Goal: Find specific page/section: Find specific page/section

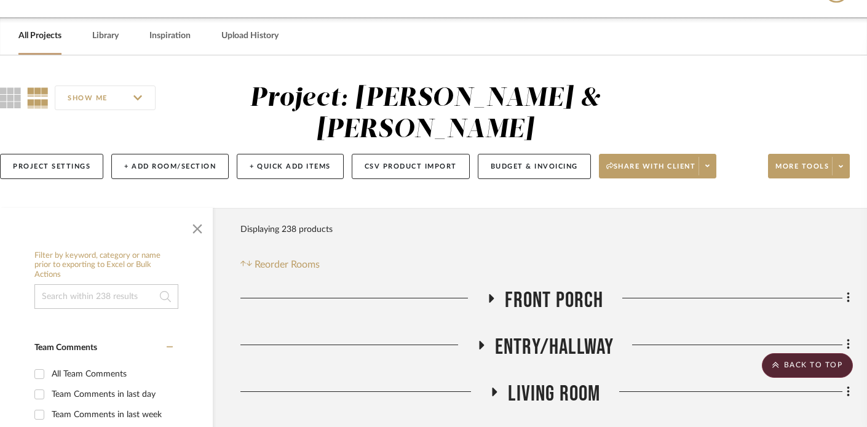
scroll to position [0, 18]
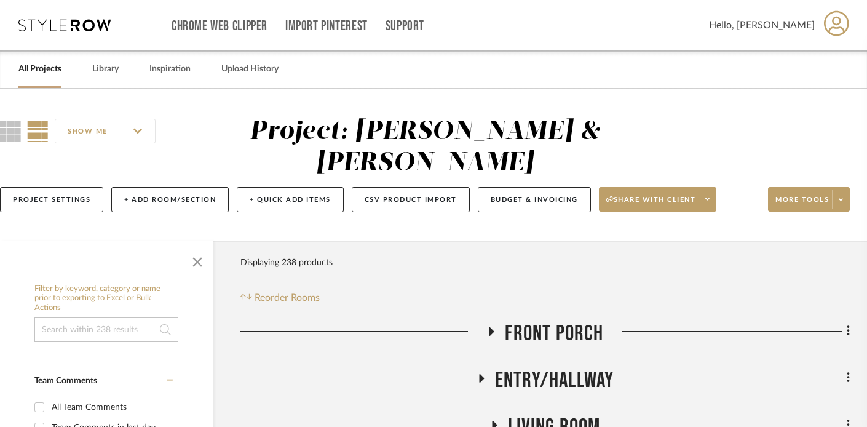
click at [35, 73] on link "All Projects" at bounding box center [39, 69] width 43 height 17
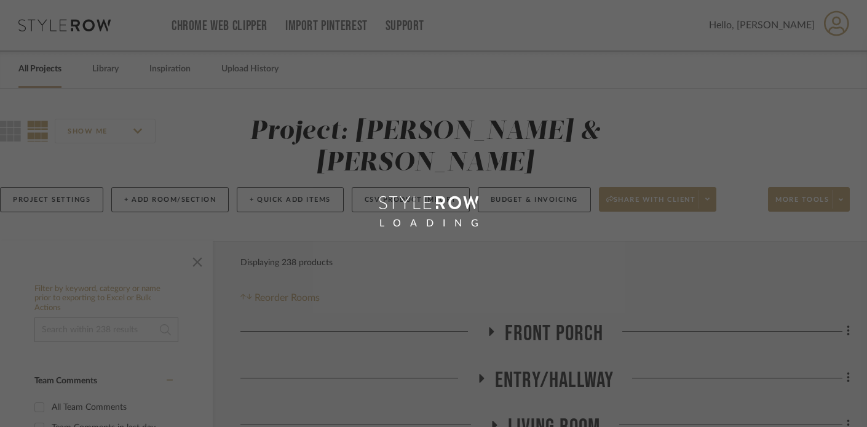
click at [35, 73] on div "LOADING" at bounding box center [433, 213] width 867 height 427
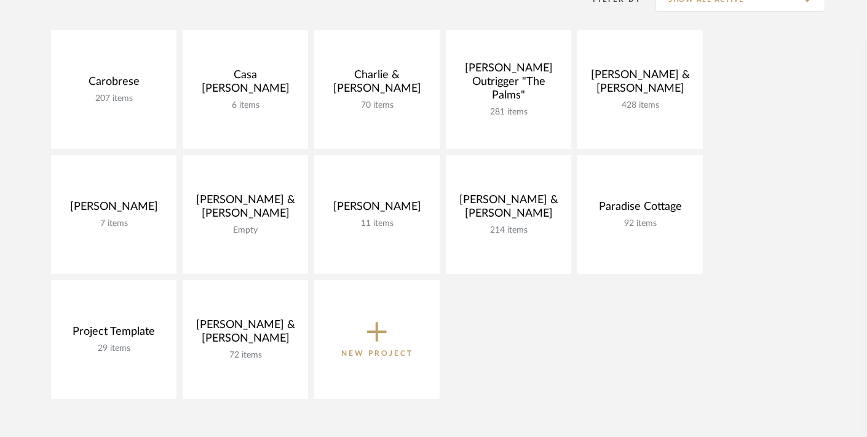
scroll to position [277, 0]
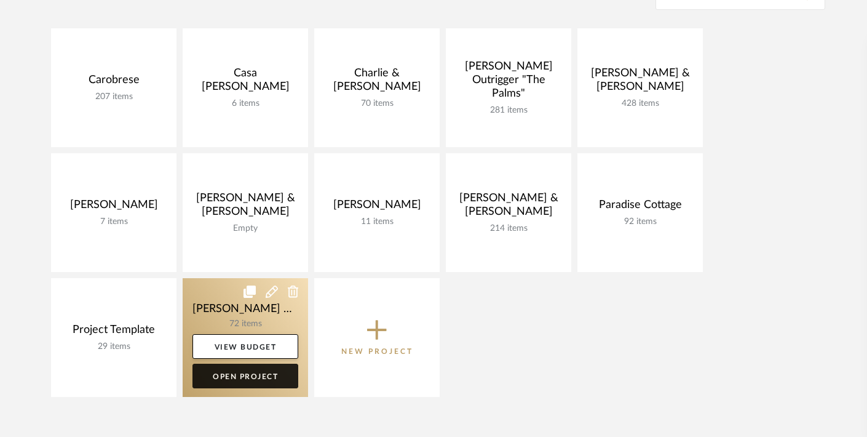
click at [249, 373] on link "Open Project" at bounding box center [246, 376] width 106 height 25
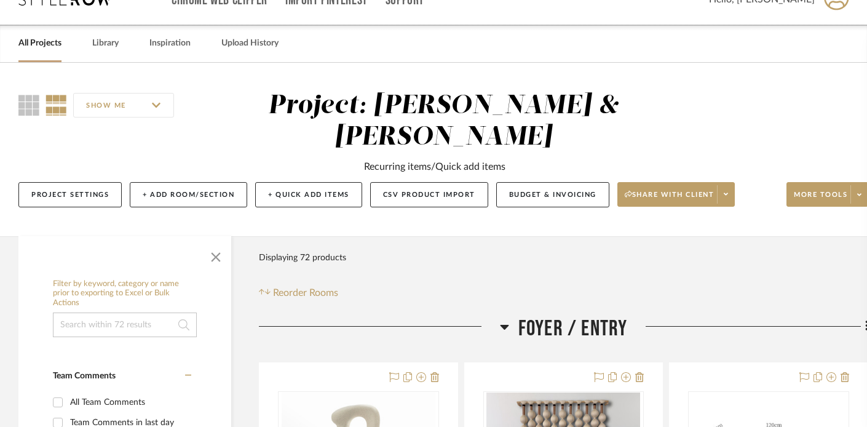
scroll to position [75, 0]
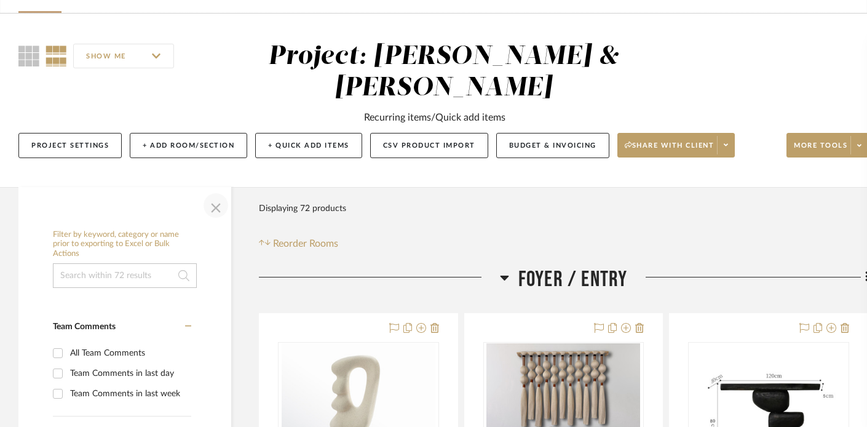
click at [215, 204] on span "button" at bounding box center [216, 206] width 30 height 30
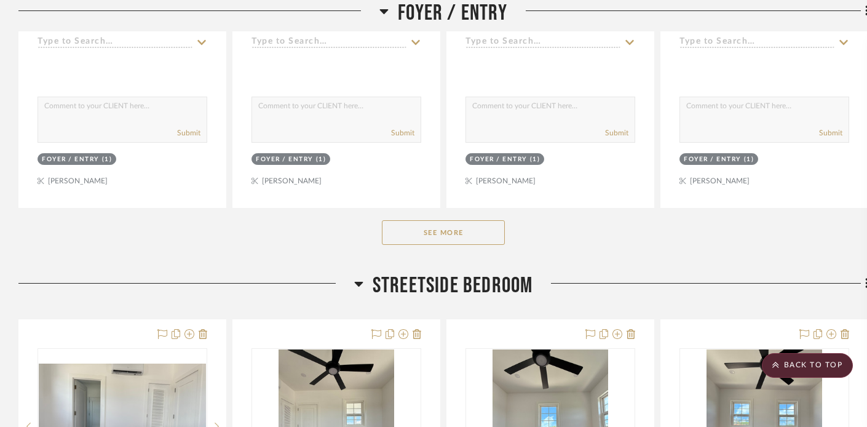
scroll to position [722, 0]
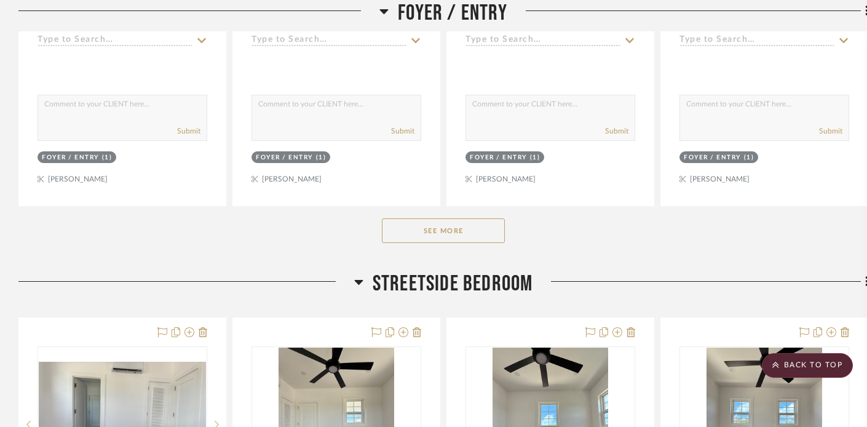
click at [417, 227] on button "See More" at bounding box center [443, 230] width 123 height 25
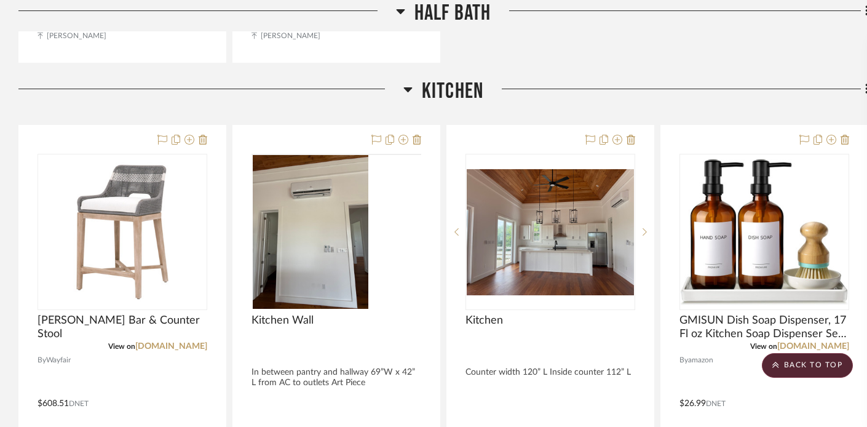
scroll to position [4601, 0]
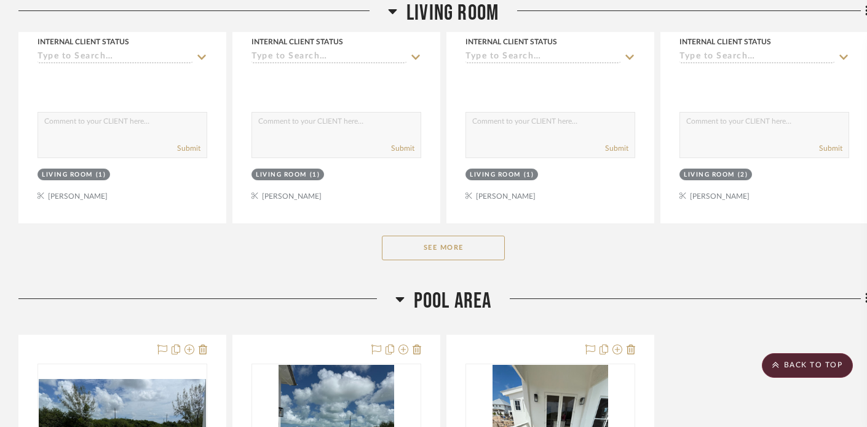
click at [432, 237] on button "See More" at bounding box center [443, 248] width 123 height 25
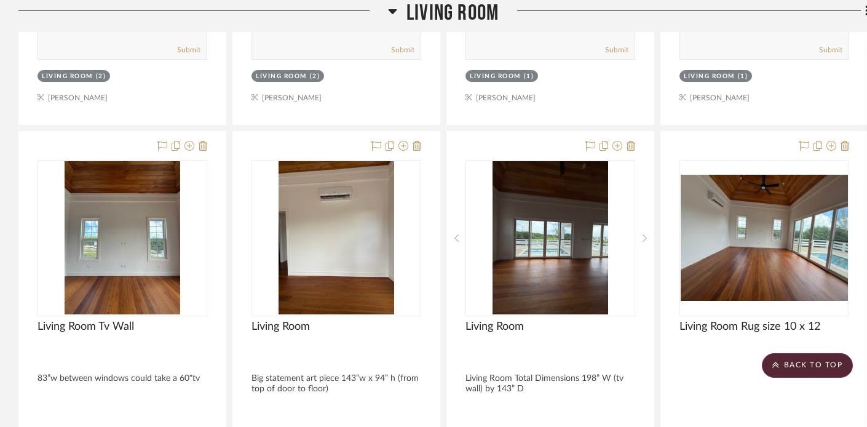
scroll to position [6257, 0]
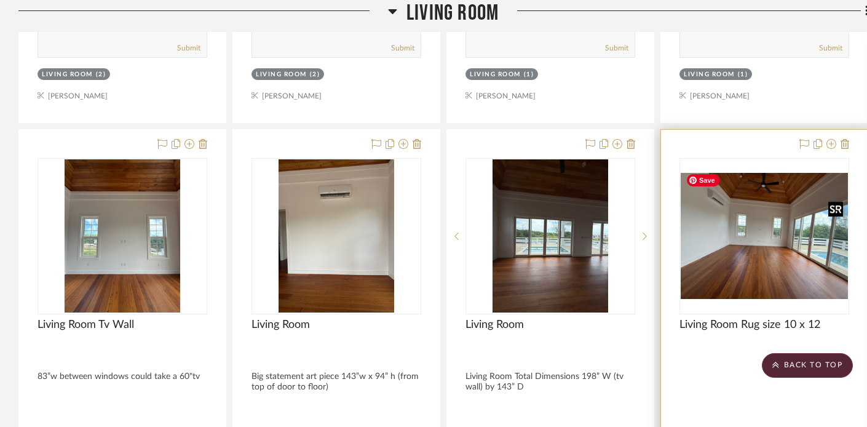
click at [798, 209] on img "0" at bounding box center [764, 236] width 167 height 126
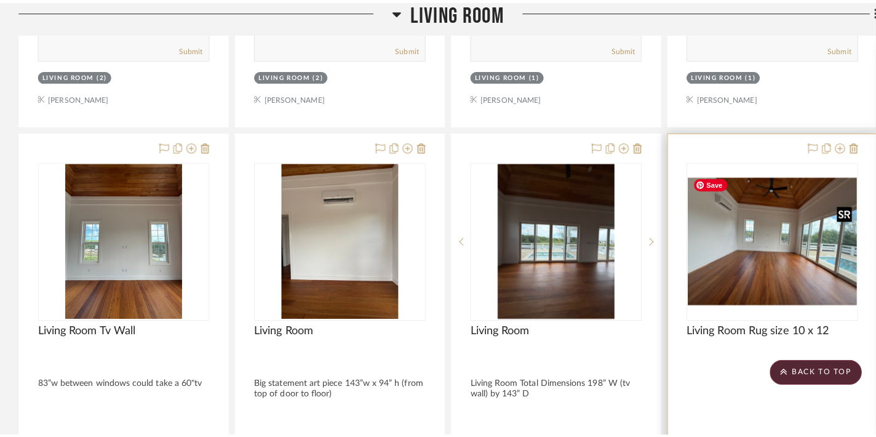
scroll to position [0, 0]
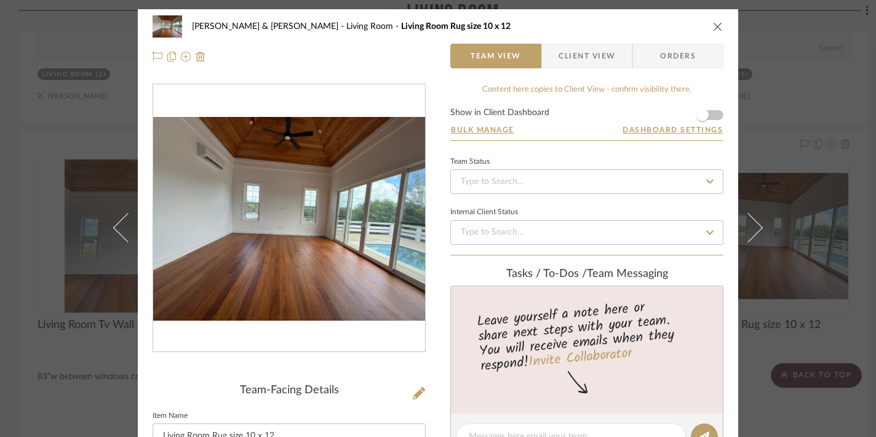
click at [714, 25] on icon "close" at bounding box center [718, 27] width 10 height 10
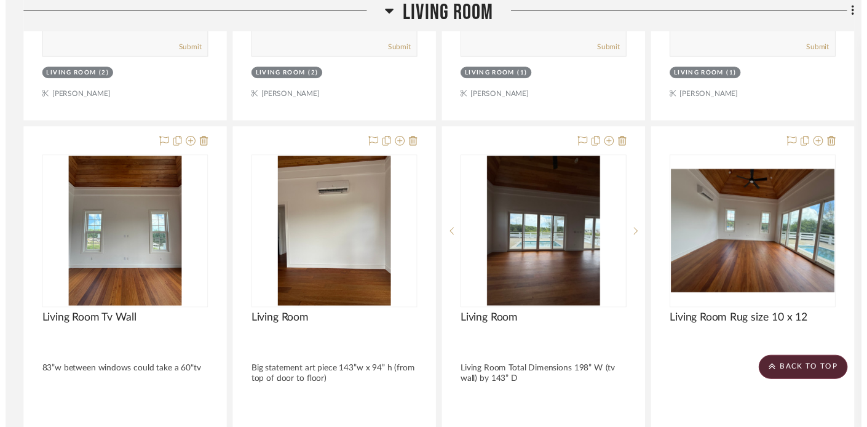
scroll to position [6257, 0]
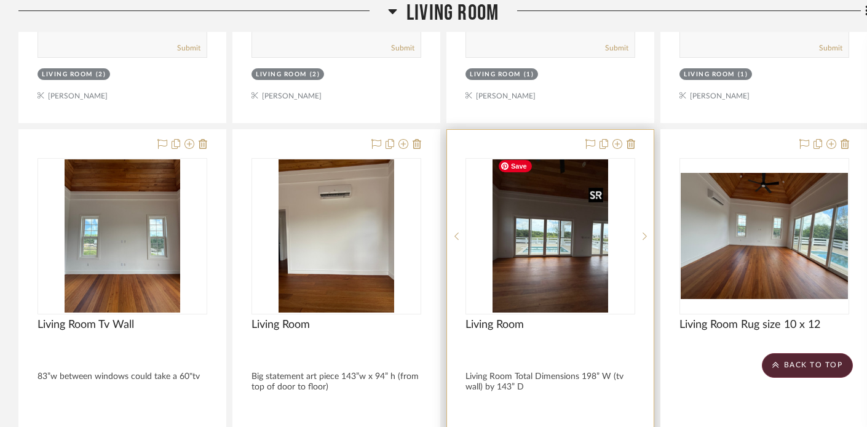
click at [578, 250] on img "0" at bounding box center [551, 236] width 116 height 154
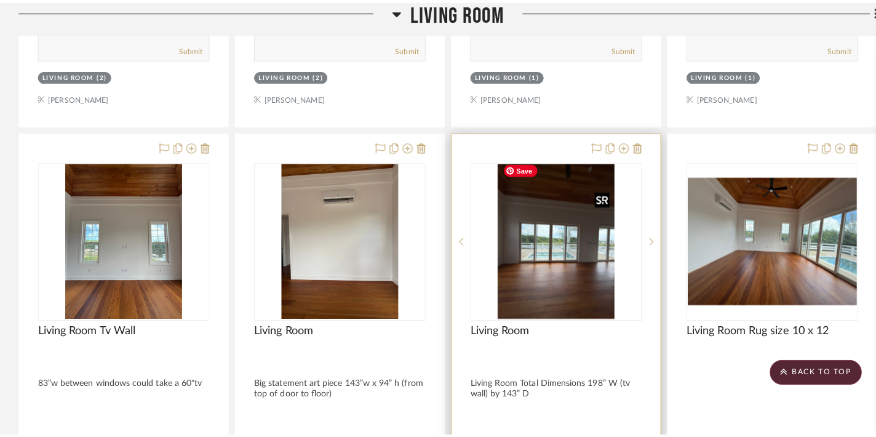
scroll to position [0, 0]
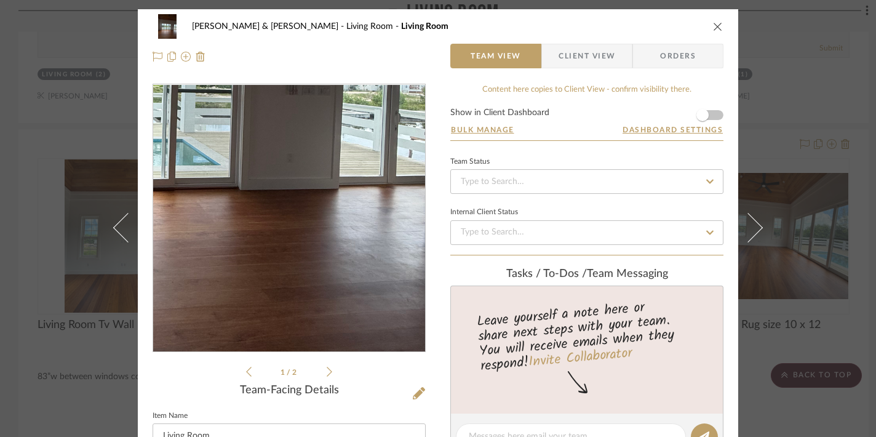
click at [354, 264] on img "0" at bounding box center [289, 218] width 200 height 267
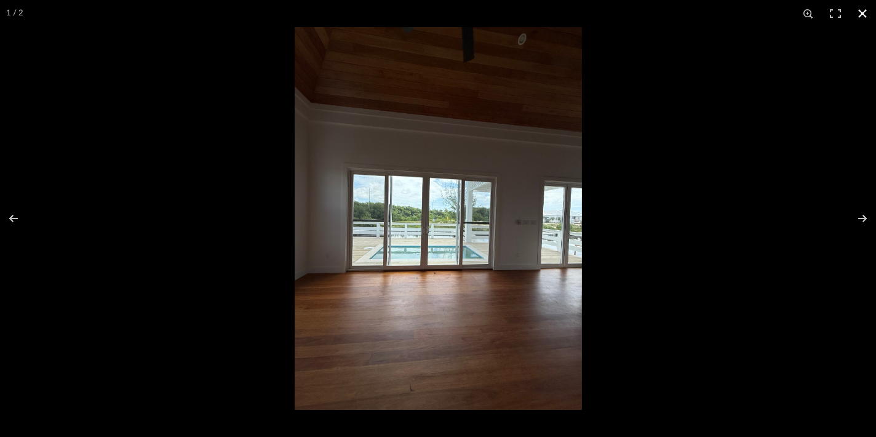
click at [863, 9] on button at bounding box center [862, 13] width 27 height 27
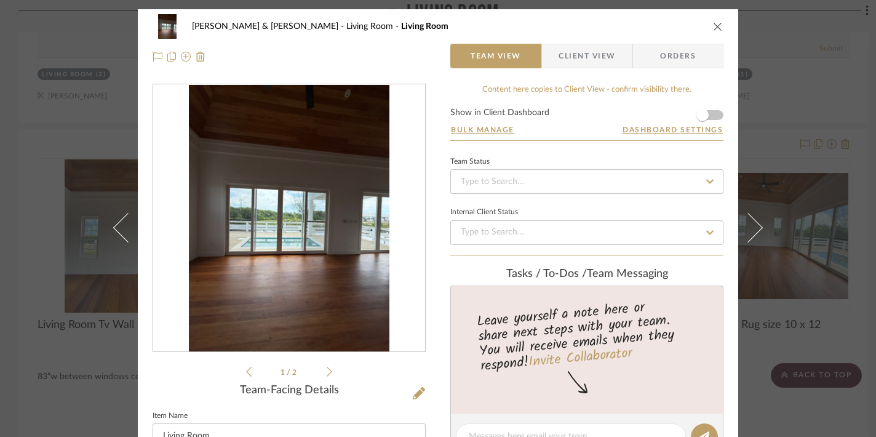
click at [713, 22] on icon "close" at bounding box center [718, 27] width 10 height 10
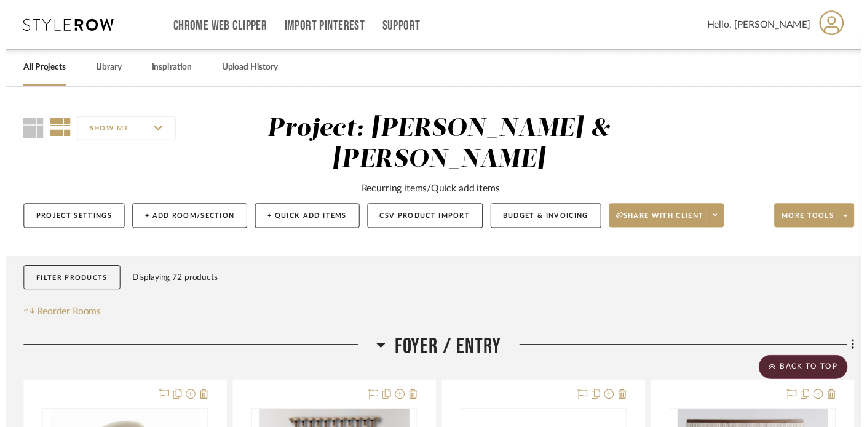
scroll to position [6257, 0]
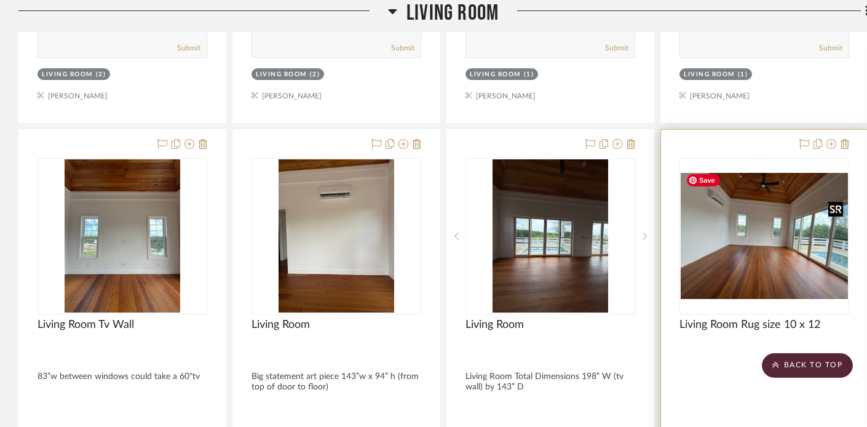
click at [750, 239] on img "0" at bounding box center [764, 236] width 167 height 126
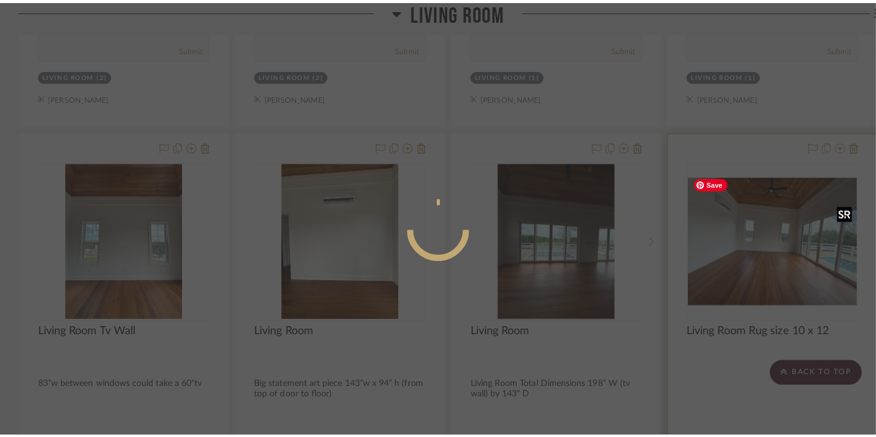
scroll to position [0, 0]
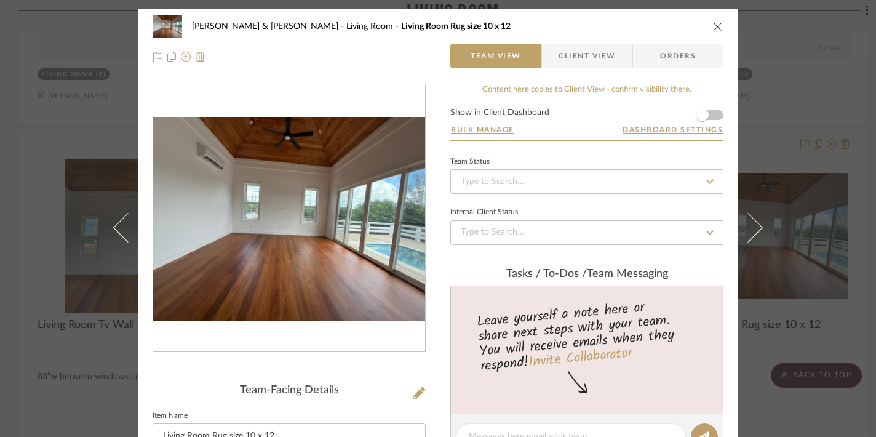
click at [715, 22] on icon "close" at bounding box center [718, 27] width 10 height 10
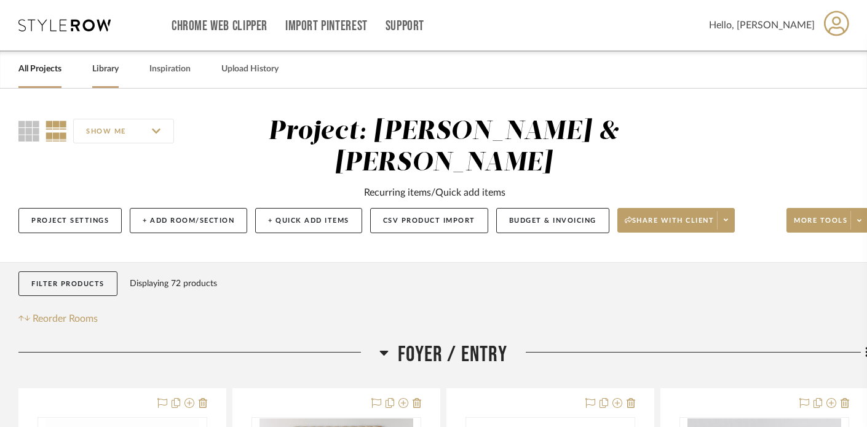
click at [106, 68] on link "Library" at bounding box center [105, 69] width 26 height 17
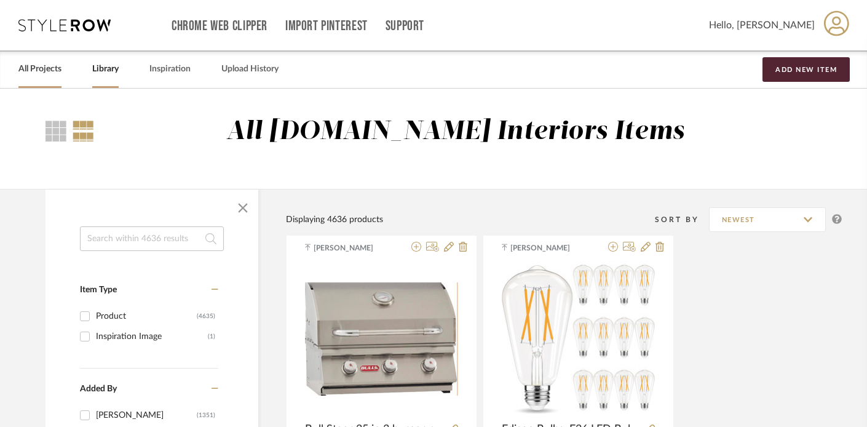
click at [32, 71] on link "All Projects" at bounding box center [39, 69] width 43 height 17
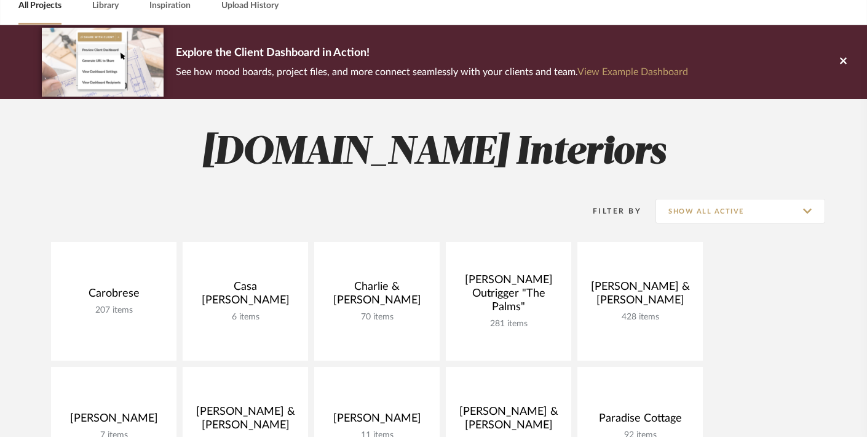
scroll to position [124, 0]
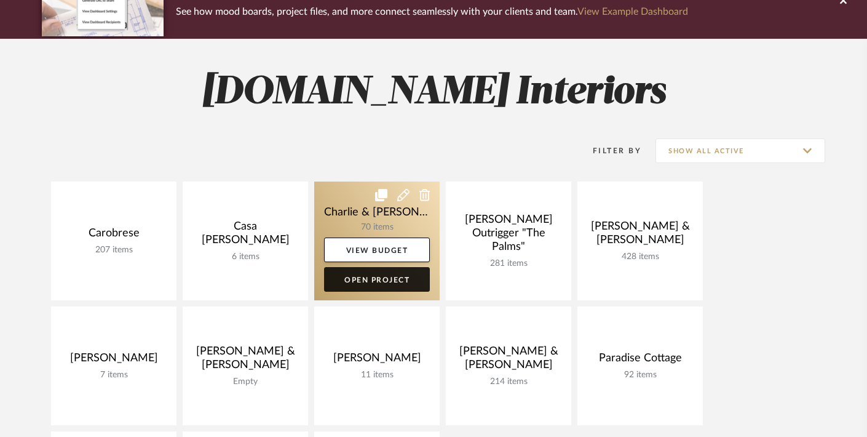
click at [373, 282] on link "Open Project" at bounding box center [377, 279] width 106 height 25
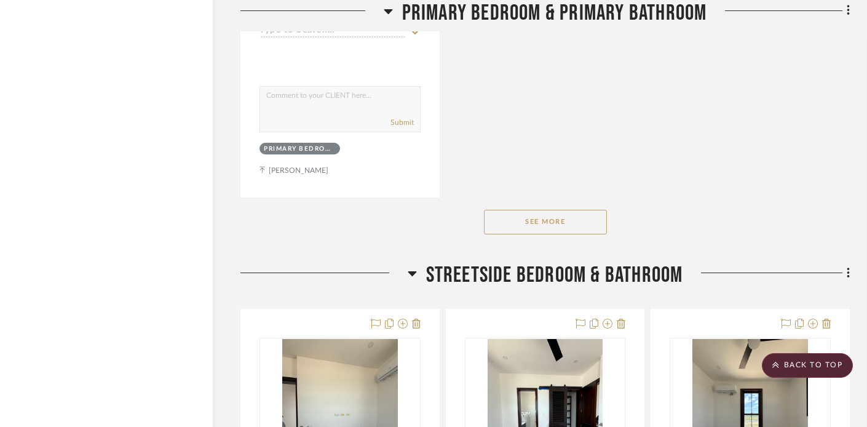
scroll to position [2970, 18]
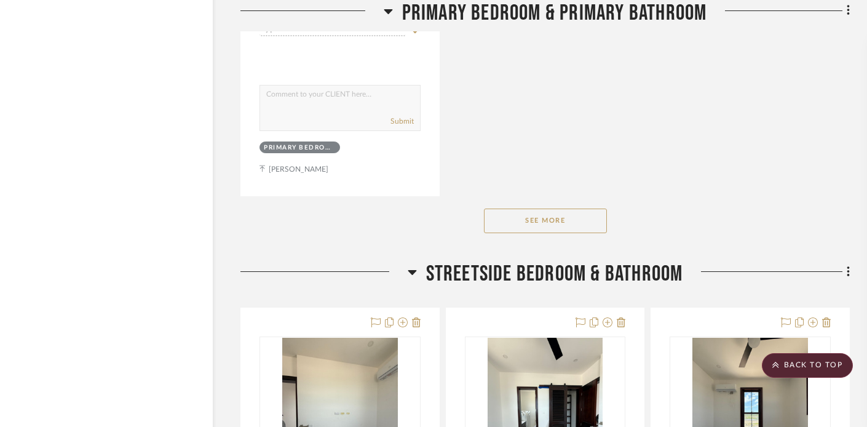
click at [524, 209] on button "See More" at bounding box center [545, 221] width 123 height 25
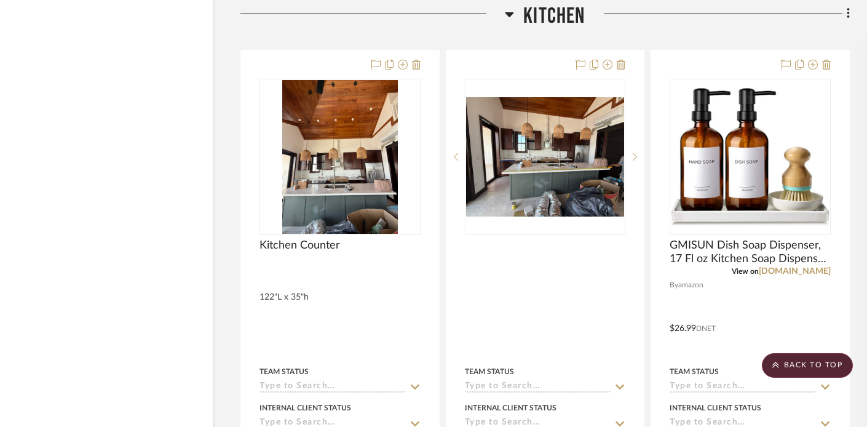
scroll to position [7274, 18]
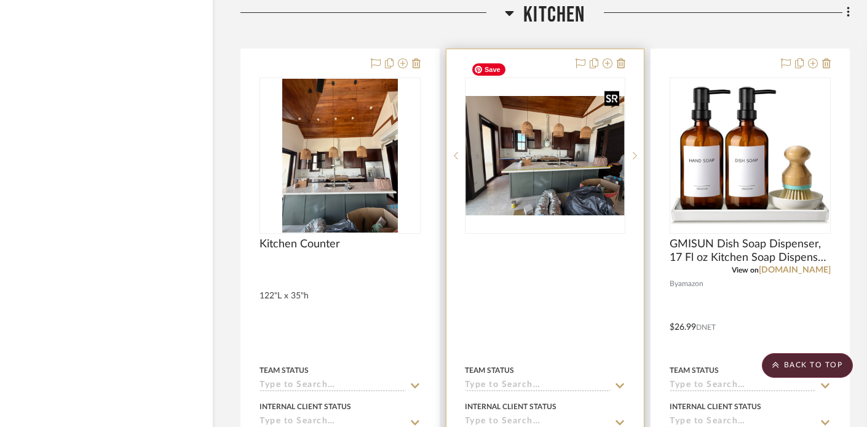
click at [0, 0] on img at bounding box center [0, 0] width 0 height 0
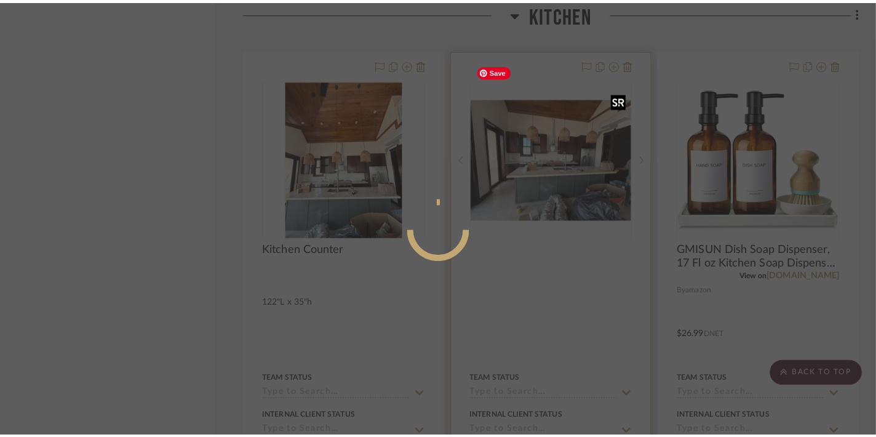
scroll to position [0, 0]
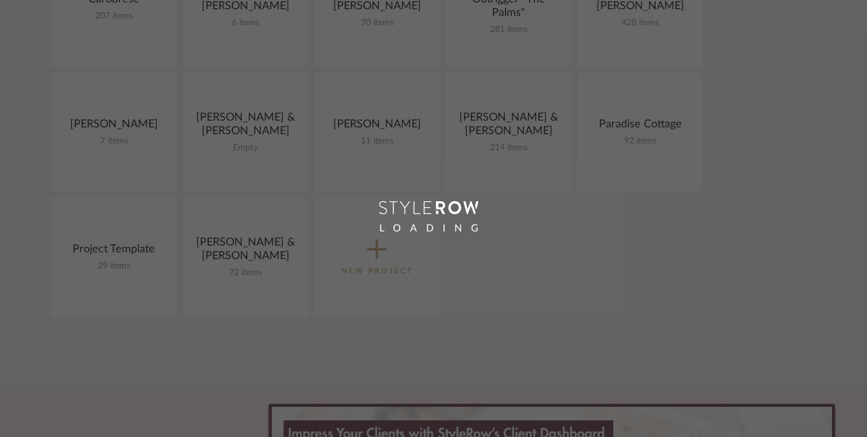
scroll to position [124, 0]
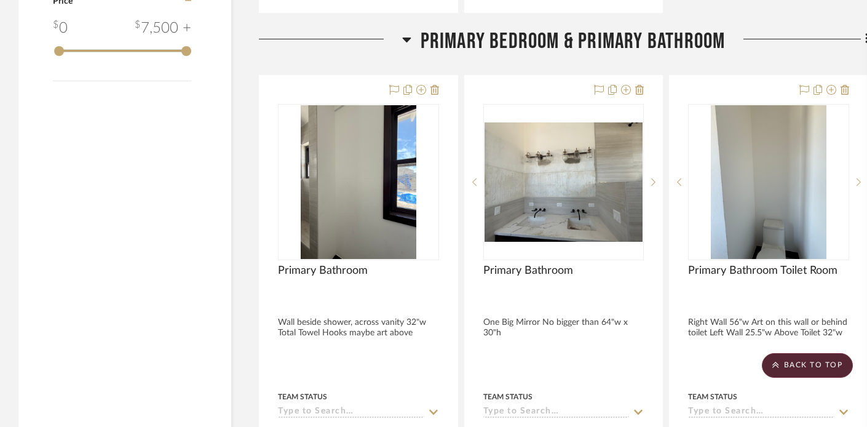
scroll to position [1456, 0]
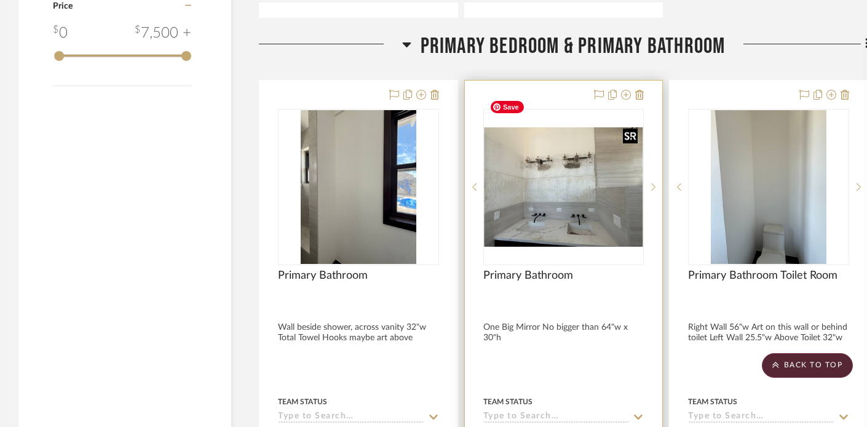
click at [615, 187] on img "0" at bounding box center [564, 186] width 159 height 119
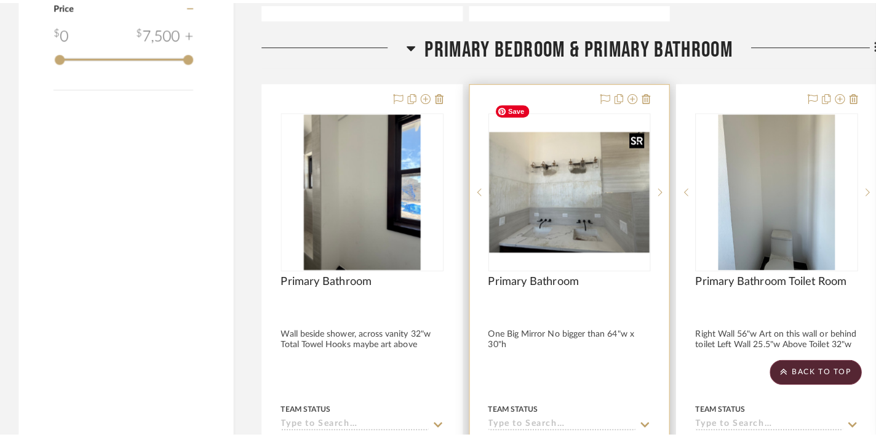
scroll to position [0, 0]
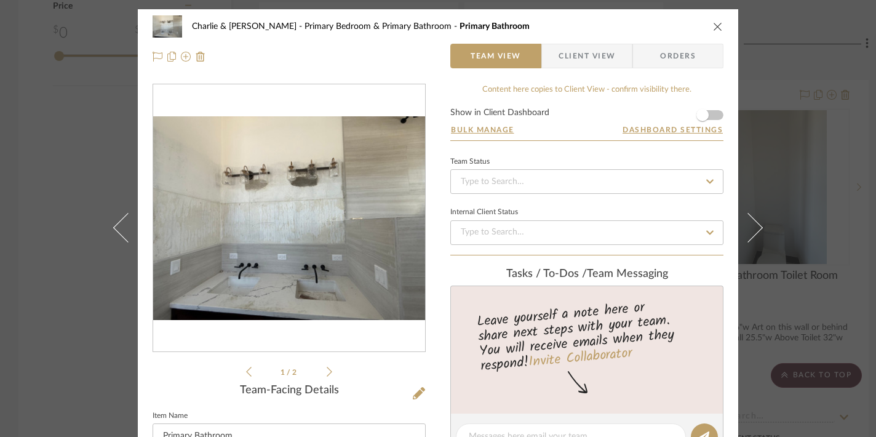
click at [716, 24] on icon "close" at bounding box center [718, 27] width 10 height 10
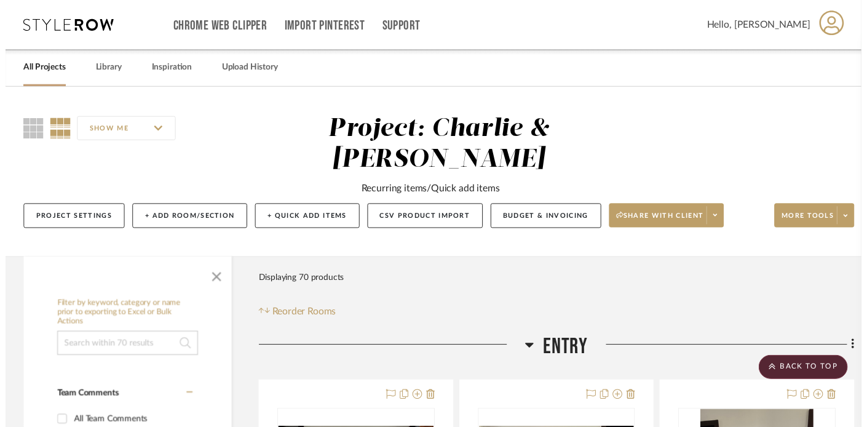
scroll to position [1456, 0]
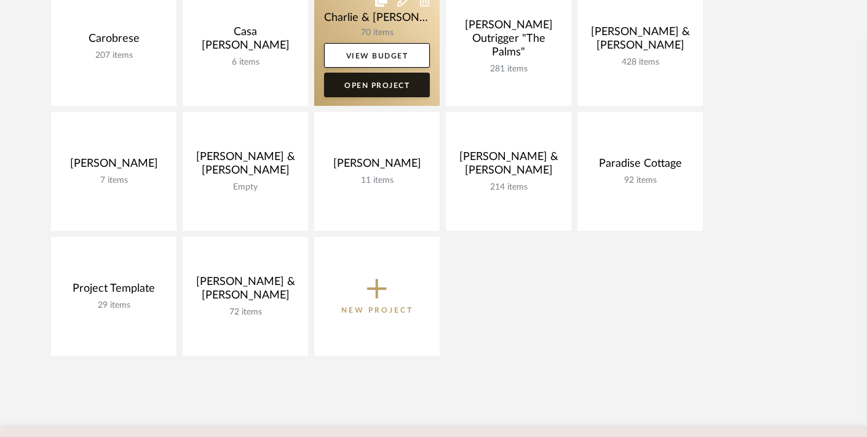
scroll to position [322, 0]
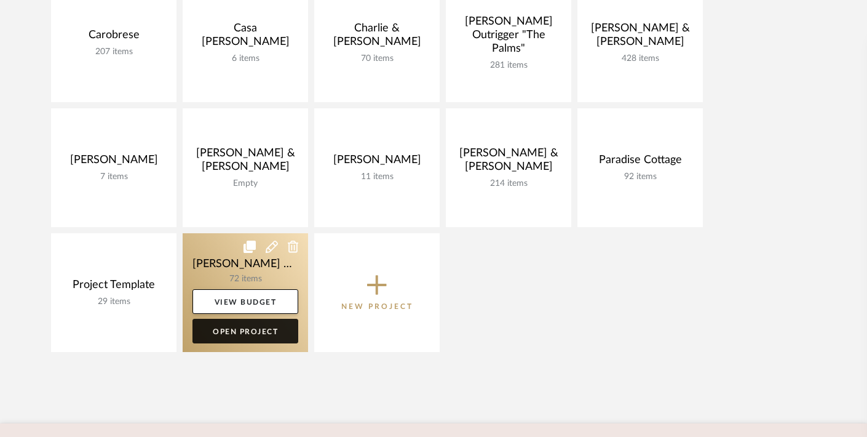
click at [241, 337] on link "Open Project" at bounding box center [246, 331] width 106 height 25
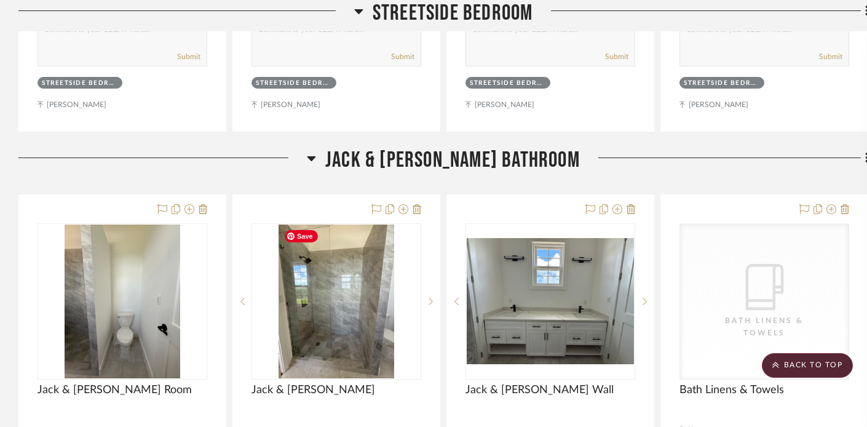
scroll to position [1449, 0]
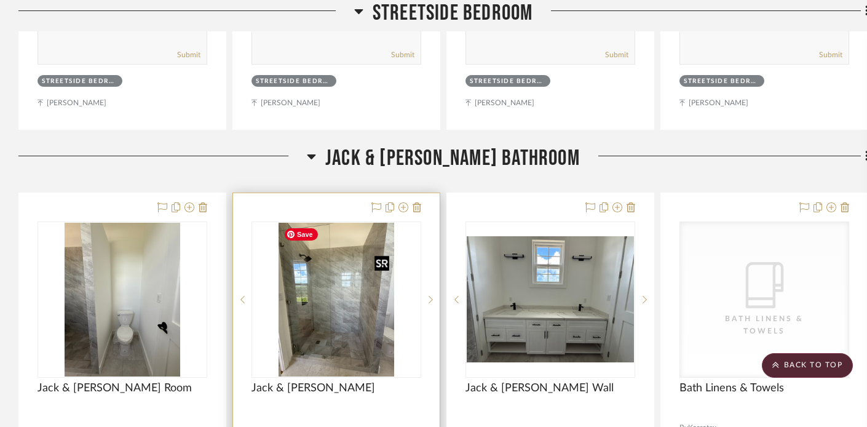
click at [362, 325] on img "0" at bounding box center [337, 300] width 116 height 154
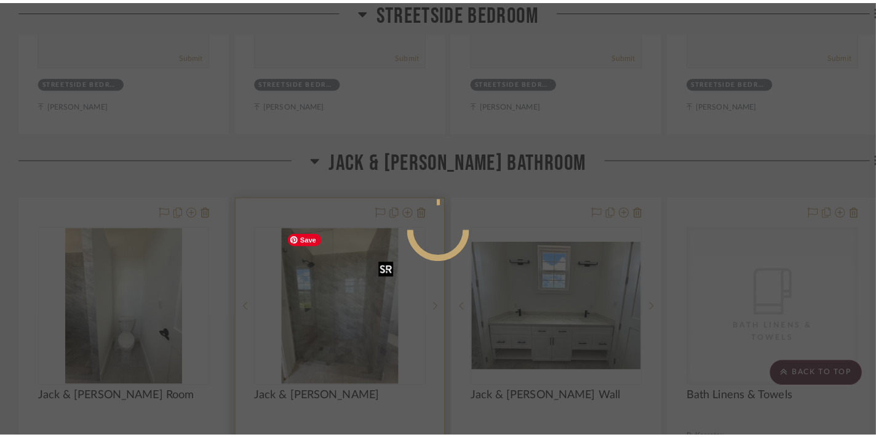
scroll to position [0, 0]
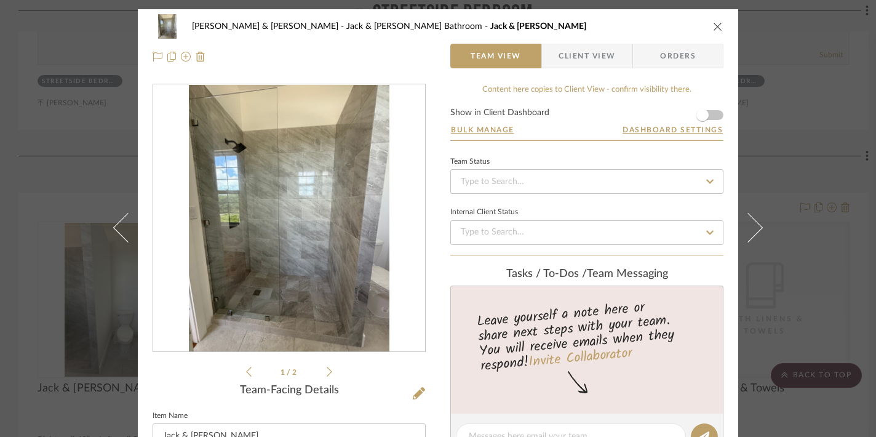
click at [713, 25] on icon "close" at bounding box center [718, 27] width 10 height 10
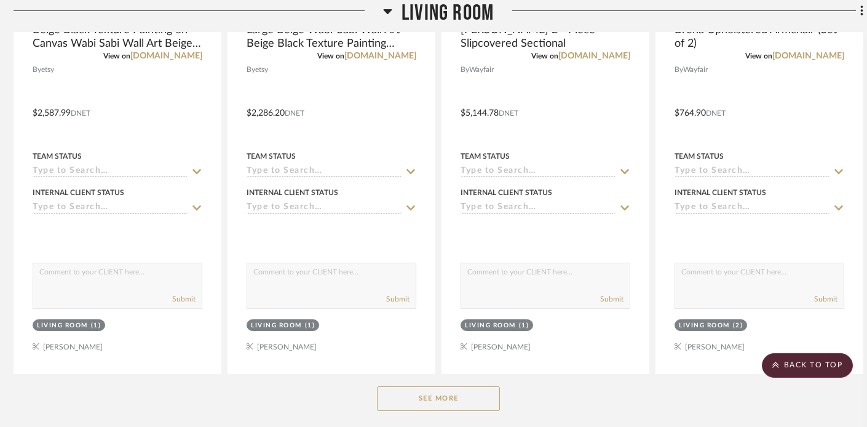
scroll to position [4925, 5]
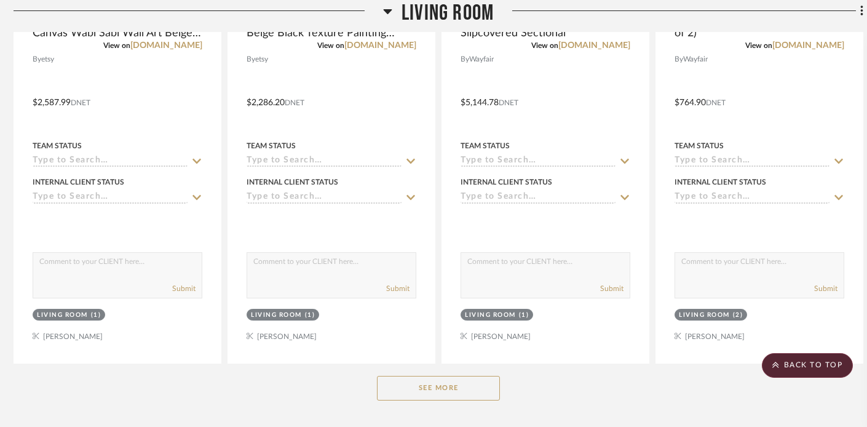
click at [408, 380] on button "See More" at bounding box center [438, 388] width 123 height 25
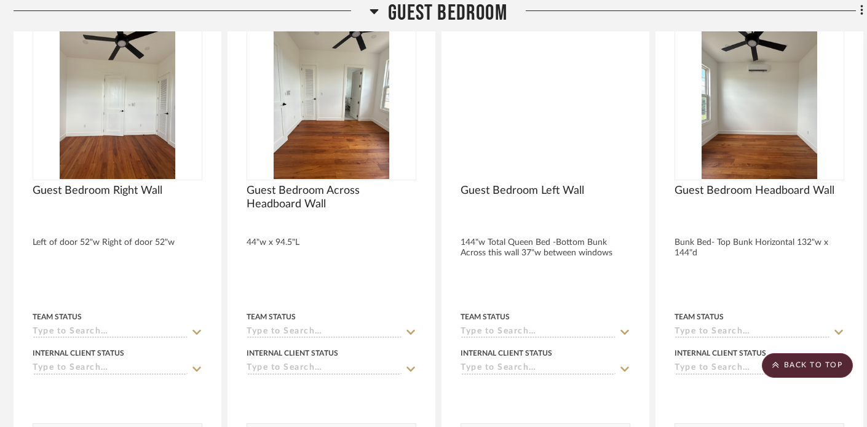
scroll to position [2271, 5]
